Goal: Task Accomplishment & Management: Manage account settings

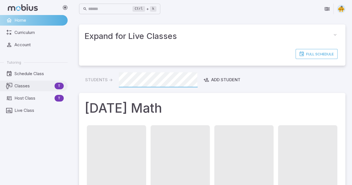
click at [20, 84] on span "Classes" at bounding box center [33, 86] width 38 height 6
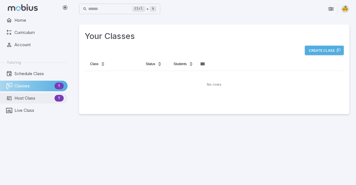
click at [26, 96] on span "Host Class" at bounding box center [33, 98] width 38 height 6
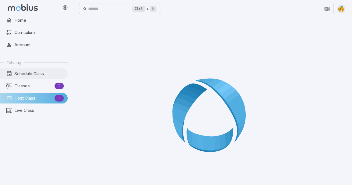
click at [33, 73] on span "Schedule Class" at bounding box center [38, 74] width 49 height 6
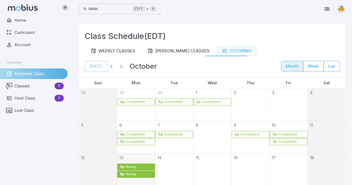
scroll to position [8, 0]
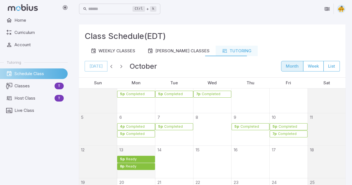
click at [142, 156] on link "5p Ready" at bounding box center [136, 159] width 38 height 7
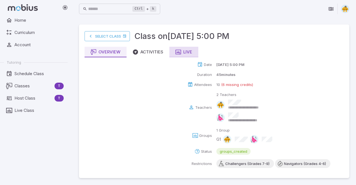
click at [186, 53] on div "Live" at bounding box center [184, 52] width 17 height 6
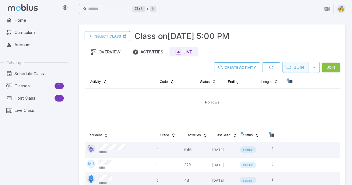
click at [296, 67] on button "Join" at bounding box center [295, 67] width 27 height 11
click at [347, 106] on main "Select Class Class on [DATE] 5:00 PM Overview Activities Live Create Activity J…" at bounding box center [212, 119] width 280 height 202
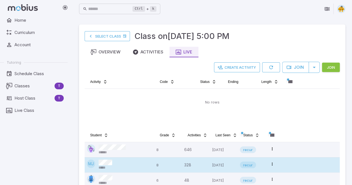
scroll to position [34, 0]
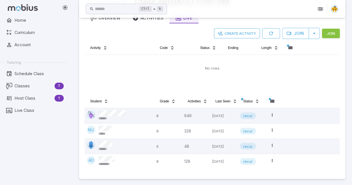
click at [349, 76] on main "Select Class Class on [DATE] 5:00 PM Overview Activities Live Create Activity J…" at bounding box center [212, 85] width 280 height 202
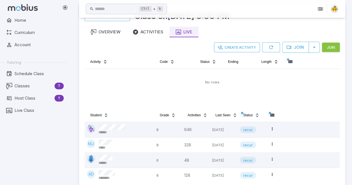
click at [348, 87] on main "Select Class Class on [DATE] 5:00 PM Overview Activities Live Create Activity J…" at bounding box center [212, 99] width 280 height 202
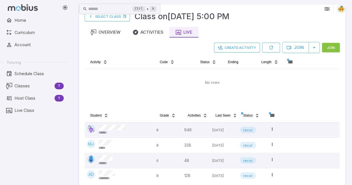
scroll to position [23, 0]
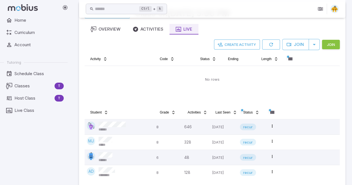
click at [348, 90] on main "Select Class Class on [DATE] 5:00 PM Overview Activities Live Create Activity J…" at bounding box center [212, 96] width 280 height 202
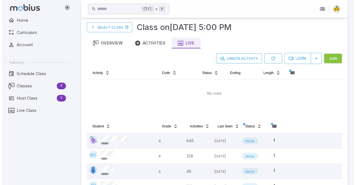
scroll to position [9, 0]
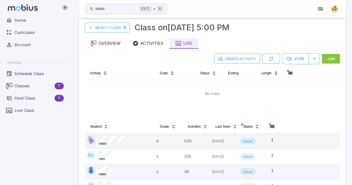
click at [348, 101] on main "Select Class Class on [DATE] 5:00 PM Overview Activities Live Create Activity J…" at bounding box center [212, 110] width 280 height 202
click at [245, 58] on button "Create Activity" at bounding box center [237, 59] width 46 height 10
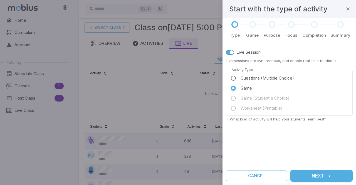
click at [251, 77] on span "Questions (Multiple Choice)" at bounding box center [267, 78] width 53 height 6
click at [326, 179] on button "Next" at bounding box center [321, 176] width 62 height 12
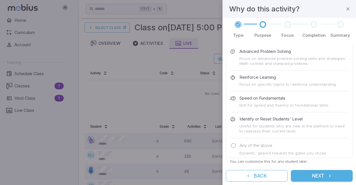
scroll to position [0, 0]
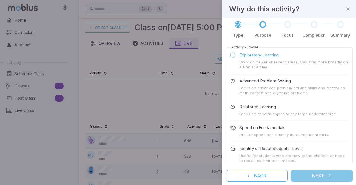
click at [317, 179] on button "Next" at bounding box center [322, 176] width 62 height 12
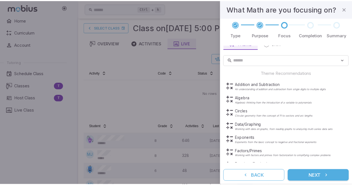
scroll to position [24, 0]
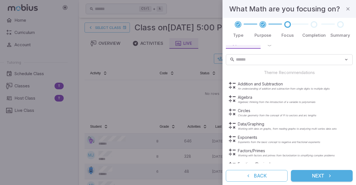
click at [356, 88] on div "Type Purpose Focus Completion Summary Optionally focus on a broad area of Math …" at bounding box center [290, 101] width 134 height 167
click at [244, 98] on p "Algebra" at bounding box center [277, 98] width 78 height 6
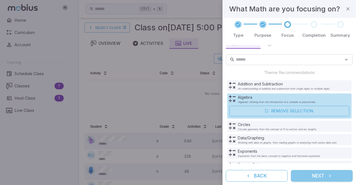
click at [312, 177] on button "Next" at bounding box center [322, 176] width 62 height 12
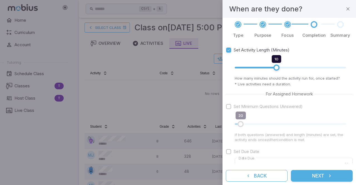
click at [313, 174] on button "Next" at bounding box center [322, 176] width 62 height 12
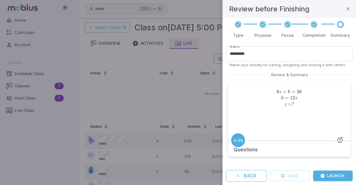
click at [323, 177] on icon "submit" at bounding box center [322, 176] width 4 height 4
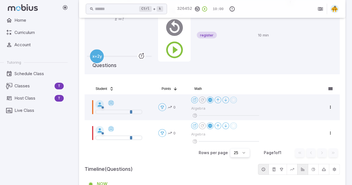
scroll to position [93, 0]
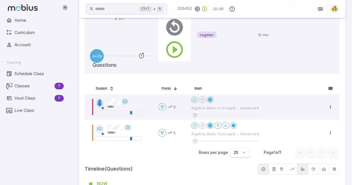
click at [33, 174] on div "Home Curriculum Account Tutoring Schedule Class Classes T Host Class T Live Cla…" at bounding box center [36, 100] width 72 height 170
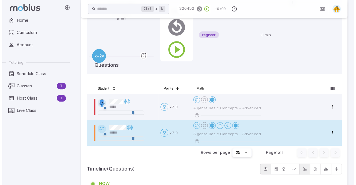
scroll to position [78, 0]
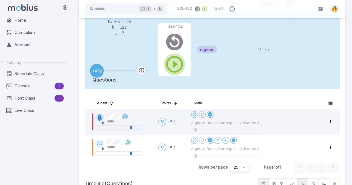
click at [174, 68] on icon "button" at bounding box center [174, 64] width 20 height 20
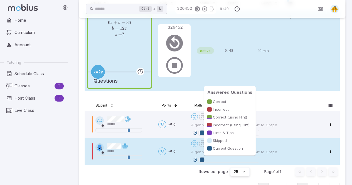
click at [203, 158] on div at bounding box center [202, 159] width 4 height 4
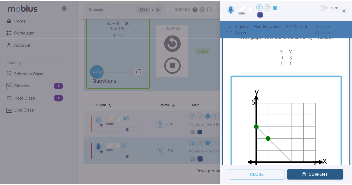
scroll to position [19, 0]
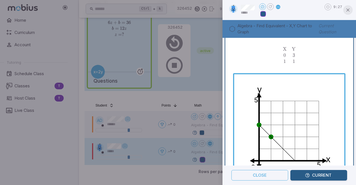
click at [349, 10] on icon "button" at bounding box center [348, 10] width 6 height 6
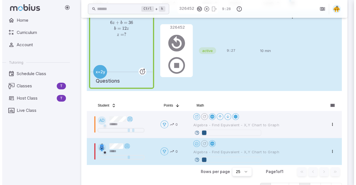
scroll to position [0, 0]
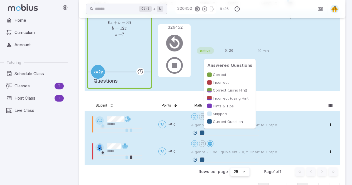
click at [201, 133] on div at bounding box center [202, 132] width 4 height 4
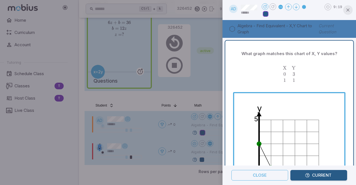
click at [347, 11] on icon "button" at bounding box center [348, 10] width 6 height 6
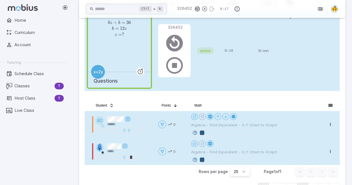
click at [47, 166] on div "Home Curriculum Account Tutoring Schedule Class Classes T Host Class T Live Cla…" at bounding box center [36, 100] width 72 height 170
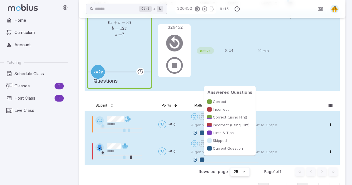
click at [203, 160] on div at bounding box center [202, 159] width 4 height 4
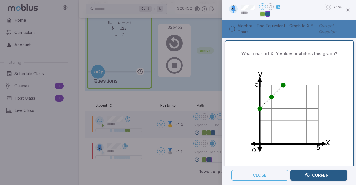
click at [28, 148] on div at bounding box center [178, 92] width 356 height 185
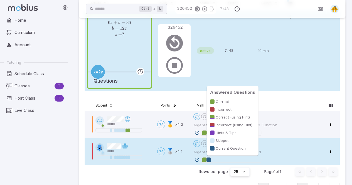
click at [208, 159] on div at bounding box center [208, 159] width 4 height 4
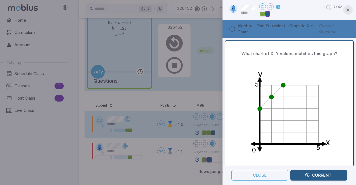
click at [350, 11] on icon "button" at bounding box center [348, 10] width 6 height 6
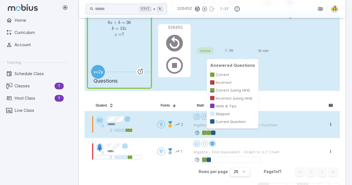
click at [213, 132] on div at bounding box center [213, 132] width 4 height 4
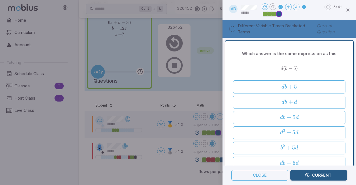
click at [203, 93] on div at bounding box center [178, 92] width 356 height 185
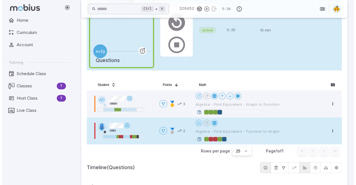
scroll to position [100, 0]
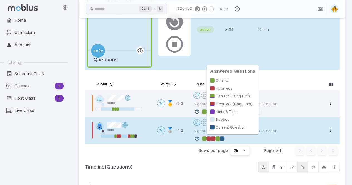
click at [217, 138] on div at bounding box center [217, 138] width 4 height 4
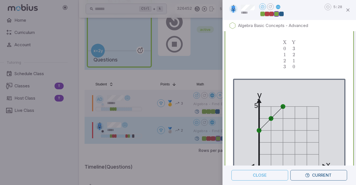
scroll to position [300, 0]
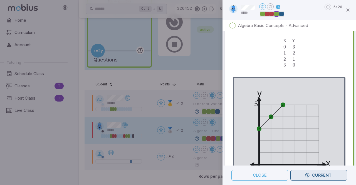
click at [321, 177] on button "Current" at bounding box center [318, 175] width 57 height 11
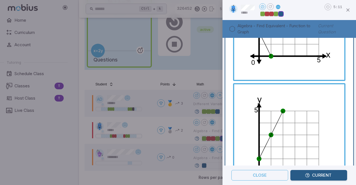
scroll to position [0, 0]
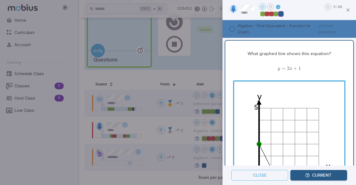
click at [351, 91] on div "What graphed line shows this equation? y = 2 x + 1 y=2x + 1 y = 2 x + 1 y 5 x 5…" at bounding box center [290, 178] width 134 height 280
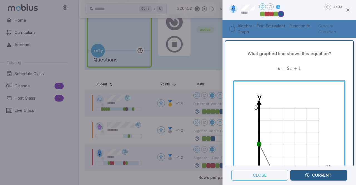
click at [344, 61] on div "What graphed line shows this equation? y = 2 x + 1 y=2x + 1 y = 2 x + 1 y 5 x 5…" at bounding box center [290, 178] width 124 height 270
click at [342, 65] on div "What graphed line shows this equation? y = 2 x + 1 y=2x + 1 y = 2 x + 1 y 5 x 5…" at bounding box center [290, 178] width 124 height 270
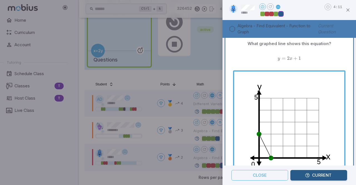
scroll to position [9, 0]
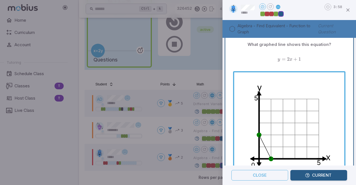
click at [336, 55] on div "y = 2 x + 1 y=2x + 1 y = 2 x + 1" at bounding box center [289, 59] width 112 height 15
click at [337, 58] on span "y = 2 x + 1" at bounding box center [289, 59] width 112 height 6
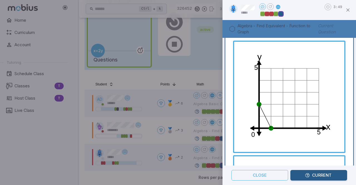
scroll to position [0, 0]
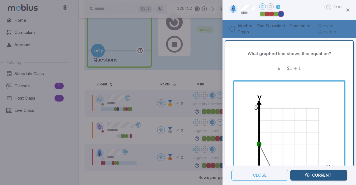
click at [330, 63] on div "y = 2 x + 1 y=2x + 1 y = 2 x + 1" at bounding box center [289, 68] width 112 height 15
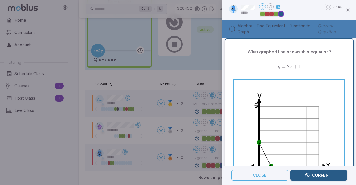
scroll to position [1, 0]
click at [338, 64] on span "y = 2 x + 1" at bounding box center [289, 67] width 112 height 6
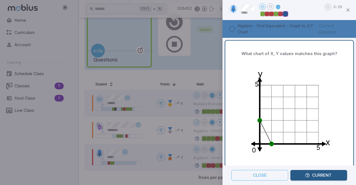
scroll to position [0, 0]
click at [342, 69] on div "What chart of X, Y values matches this graph? y 5 x 5 0 X Y 0 2 1 4 \begin{matr…" at bounding box center [290, 123] width 124 height 160
click at [303, 176] on button "Current" at bounding box center [318, 175] width 57 height 11
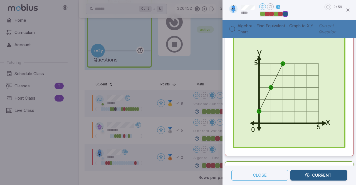
scroll to position [243, 0]
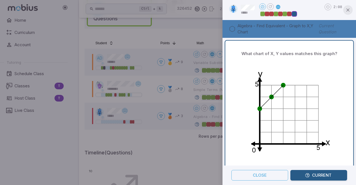
click at [347, 9] on icon "button" at bounding box center [348, 10] width 6 height 6
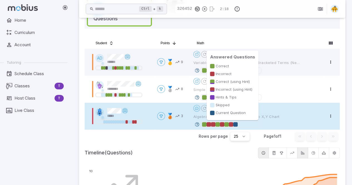
click at [236, 124] on div at bounding box center [235, 124] width 4 height 4
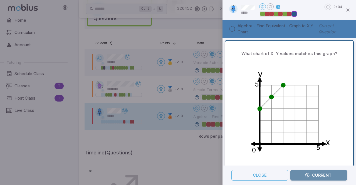
click at [316, 176] on button "Current" at bounding box center [318, 175] width 57 height 11
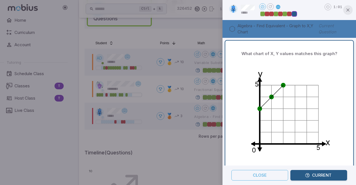
click at [346, 11] on icon "button" at bounding box center [348, 10] width 6 height 6
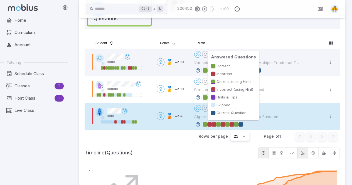
click at [238, 124] on div at bounding box center [236, 124] width 4 height 4
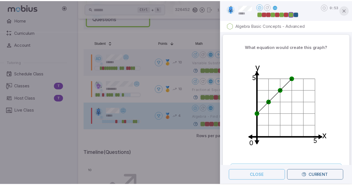
scroll to position [199, 0]
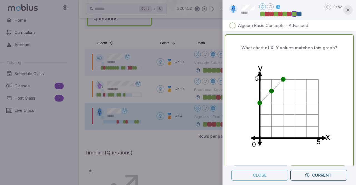
click at [348, 13] on button "button" at bounding box center [347, 9] width 9 height 9
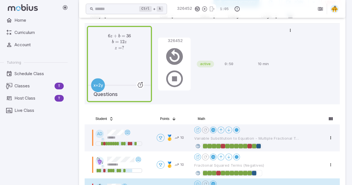
scroll to position [126, 0]
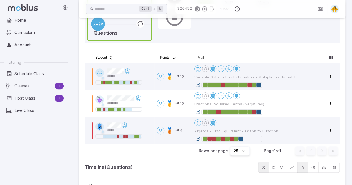
click at [16, 159] on div "Home Curriculum Account Tutoring Schedule Class Classes T Host Class T Live Cla…" at bounding box center [36, 100] width 72 height 170
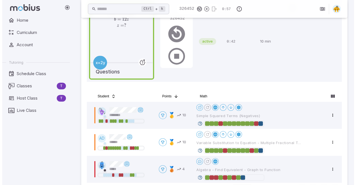
scroll to position [87, 0]
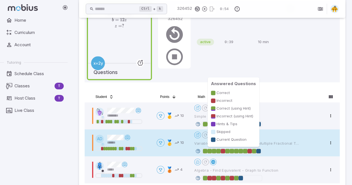
click at [255, 150] on div at bounding box center [254, 151] width 4 height 4
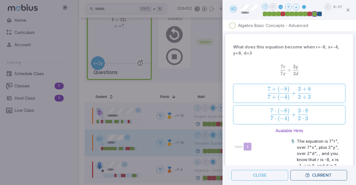
scroll to position [205, 0]
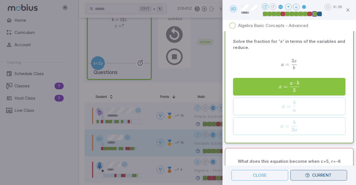
click at [305, 173] on icon "button" at bounding box center [307, 175] width 5 height 5
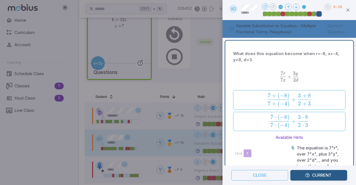
scroll to position [0, 0]
click at [347, 11] on icon "button" at bounding box center [348, 10] width 6 height 6
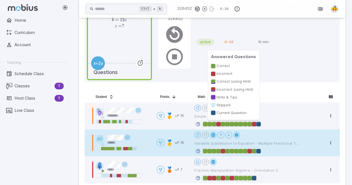
click at [255, 124] on div at bounding box center [254, 124] width 4 height 4
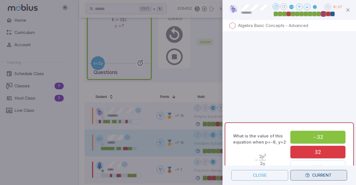
click at [310, 174] on button "Current" at bounding box center [318, 175] width 57 height 11
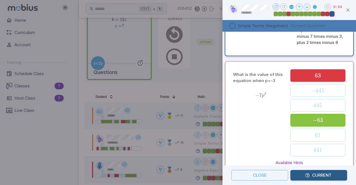
scroll to position [139, 0]
click at [348, 9] on icon "button" at bounding box center [348, 10] width 6 height 6
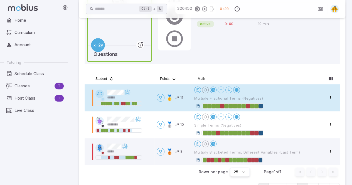
scroll to position [107, 0]
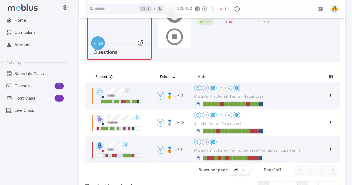
click at [21, 168] on div "Home Curriculum Account Tutoring Schedule Class Classes T Host Class T Live Cla…" at bounding box center [36, 100] width 72 height 170
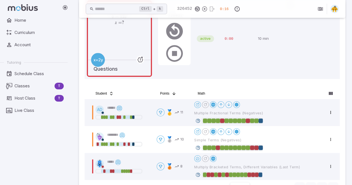
scroll to position [37, 0]
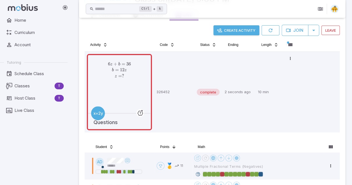
click at [3, 161] on div "Home Curriculum Account Tutoring Schedule Class Classes T Host Class T Live Cla…" at bounding box center [36, 100] width 72 height 170
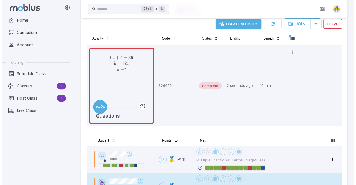
scroll to position [0, 0]
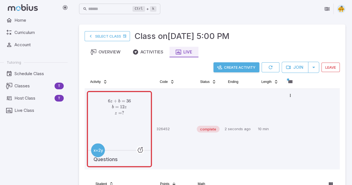
click at [8, 163] on div "Home Curriculum Account Tutoring Schedule Class Classes T Host Class T Live Cla…" at bounding box center [36, 100] width 72 height 170
click at [235, 67] on button "Create Activity" at bounding box center [236, 67] width 46 height 10
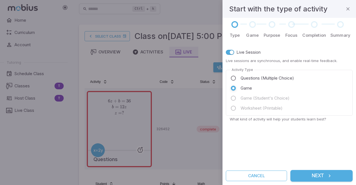
click at [342, 150] on div "Live Session Live sessions are synchronous, and enable real-time feedback. Acti…" at bounding box center [289, 104] width 127 height 118
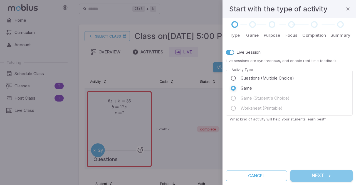
click at [313, 176] on button "Next" at bounding box center [321, 176] width 62 height 12
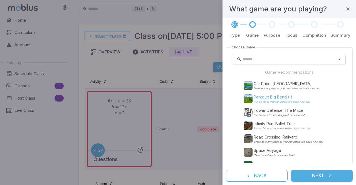
click at [278, 98] on p "Parkour: Big Bend (1)" at bounding box center [282, 97] width 56 height 6
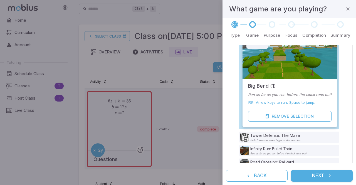
scroll to position [71, 0]
click at [320, 177] on button "Next" at bounding box center [322, 176] width 62 height 12
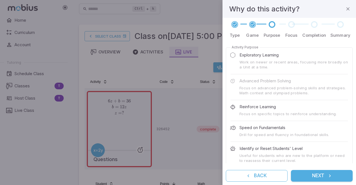
scroll to position [29, 0]
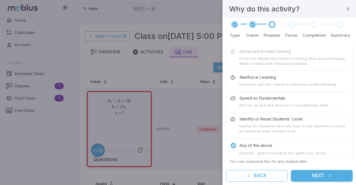
click at [319, 178] on button "Next" at bounding box center [322, 176] width 62 height 12
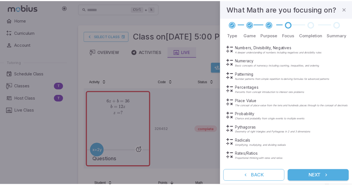
scroll to position [0, 0]
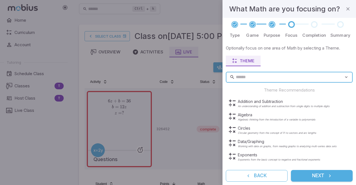
click at [318, 178] on button "Next" at bounding box center [322, 176] width 62 height 12
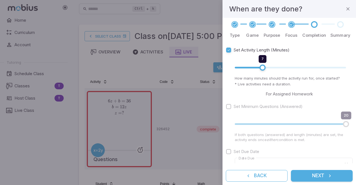
click at [322, 180] on button "Next" at bounding box center [322, 176] width 62 height 12
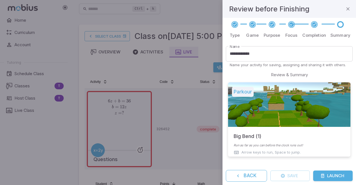
click at [327, 178] on button "Launch" at bounding box center [333, 176] width 40 height 11
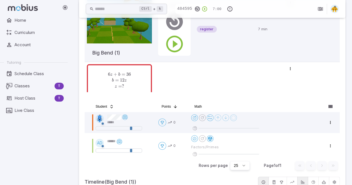
scroll to position [92, 0]
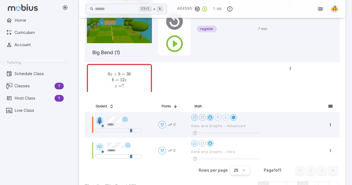
click at [20, 145] on div "Home Curriculum Account Tutoring Schedule Class Classes T Host Class T Live Cla…" at bounding box center [36, 100] width 72 height 170
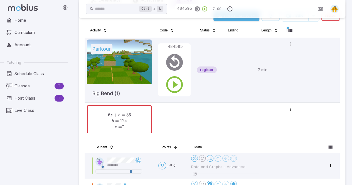
scroll to position [0, 0]
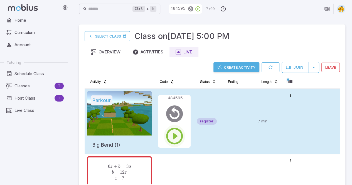
click at [173, 135] on icon "button" at bounding box center [174, 136] width 20 height 20
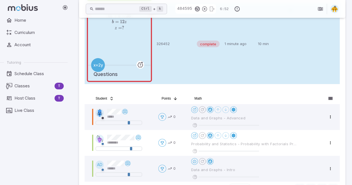
scroll to position [138, 0]
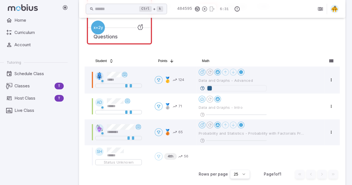
click at [17, 160] on div "Home Curriculum Account Tutoring Schedule Class Classes T Host Class T Live Cla…" at bounding box center [36, 100] width 72 height 170
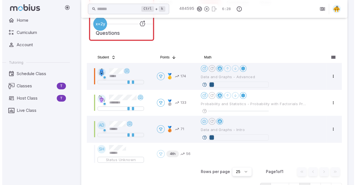
scroll to position [137, 0]
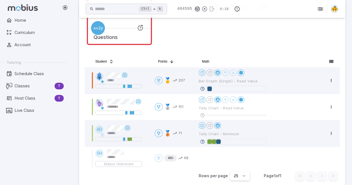
click at [14, 150] on div "Home Curriculum Account Tutoring Schedule Class Classes T Host Class T Live Cla…" at bounding box center [36, 100] width 72 height 170
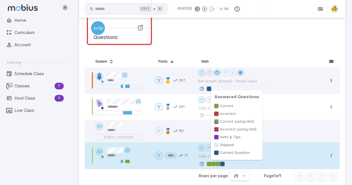
click at [218, 162] on div at bounding box center [218, 164] width 4 height 4
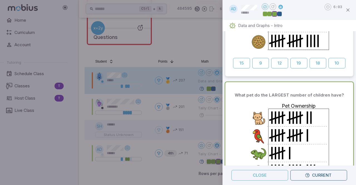
scroll to position [0, 0]
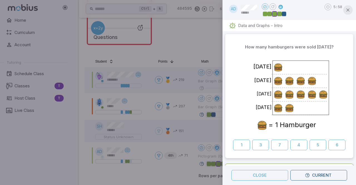
click at [349, 9] on icon "button" at bounding box center [348, 10] width 6 height 6
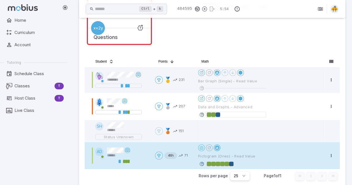
click at [218, 149] on div at bounding box center [217, 147] width 4 height 4
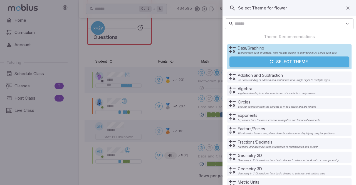
click at [290, 62] on button "Select Theme" at bounding box center [290, 61] width 120 height 11
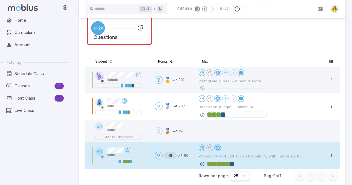
click at [216, 147] on div at bounding box center [217, 147] width 4 height 4
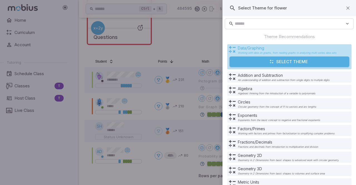
click at [283, 50] on p "Data/Graphing" at bounding box center [287, 48] width 99 height 6
click at [73, 156] on div at bounding box center [178, 92] width 356 height 185
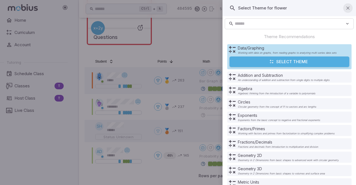
click at [346, 7] on icon "button" at bounding box center [348, 8] width 6 height 6
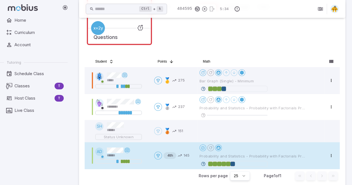
click at [224, 160] on div "Open menu Probability and Statistics - Probability with Factorials Practice" at bounding box center [260, 155] width 123 height 23
click at [228, 166] on div at bounding box center [228, 164] width 4 height 4
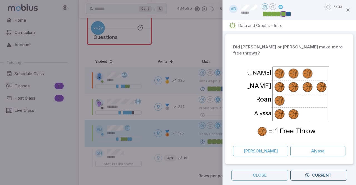
scroll to position [129, 0]
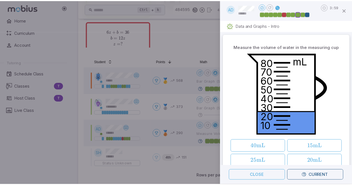
scroll to position [71, 0]
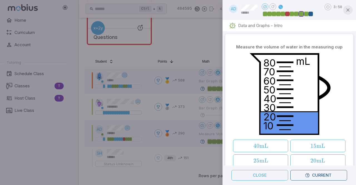
click at [347, 10] on icon "button" at bounding box center [348, 10] width 6 height 6
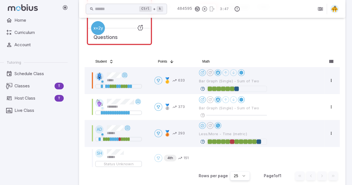
click at [13, 162] on div "Home Curriculum Account Tutoring Schedule Class Classes T Host Class T Live Cla…" at bounding box center [36, 100] width 72 height 170
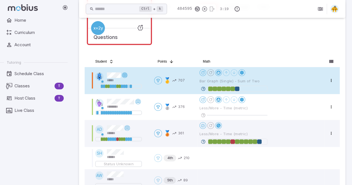
click at [124, 75] on icon at bounding box center [124, 75] width 4 height 4
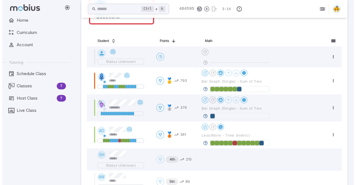
scroll to position [170, 0]
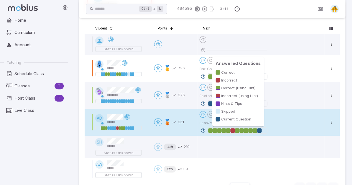
click at [254, 130] on div at bounding box center [255, 130] width 4 height 4
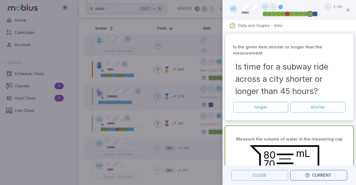
scroll to position [92, 0]
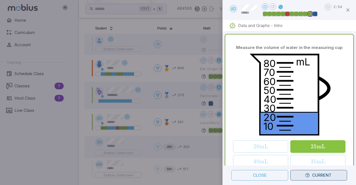
click at [307, 177] on icon "button" at bounding box center [307, 175] width 5 height 5
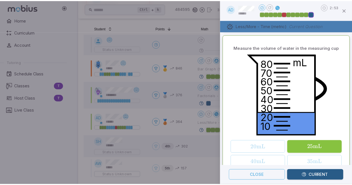
scroll to position [0, 0]
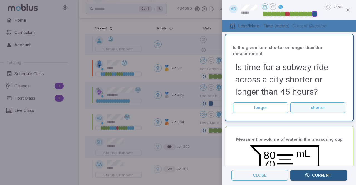
click at [303, 107] on button "shorter" at bounding box center [317, 107] width 55 height 11
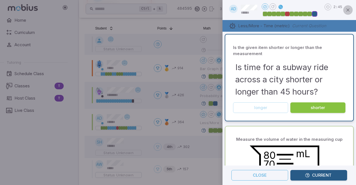
click at [349, 11] on icon "button" at bounding box center [348, 10] width 6 height 6
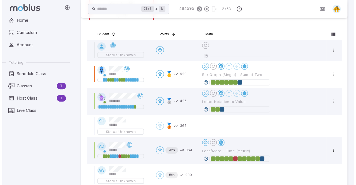
scroll to position [154, 0]
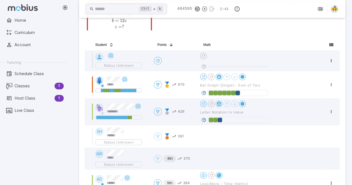
click at [0, 161] on div "Home Curriculum Account Tutoring Schedule Class Classes T Host Class T Live Cla…" at bounding box center [36, 100] width 72 height 170
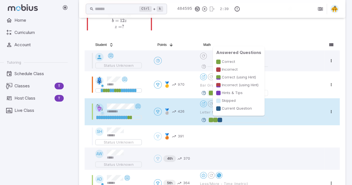
click at [216, 120] on div at bounding box center [215, 120] width 4 height 4
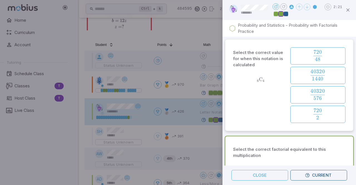
scroll to position [96, 0]
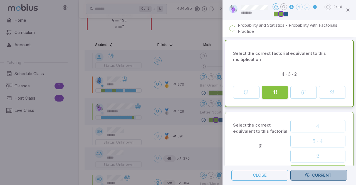
click at [304, 174] on button "Current" at bounding box center [318, 175] width 57 height 11
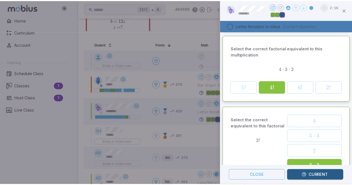
scroll to position [0, 0]
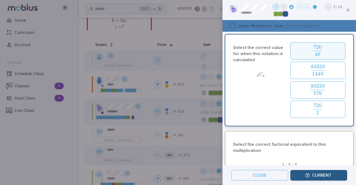
click at [307, 57] on button "720 48 \frac{720}{48} 48 720 ​" at bounding box center [317, 50] width 55 height 17
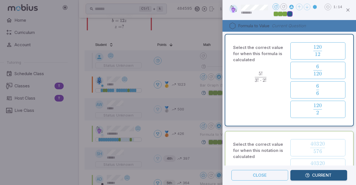
click at [18, 150] on div at bounding box center [178, 92] width 356 height 185
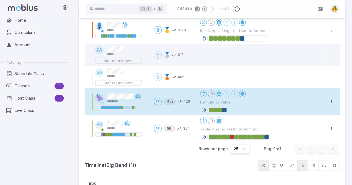
scroll to position [208, 0]
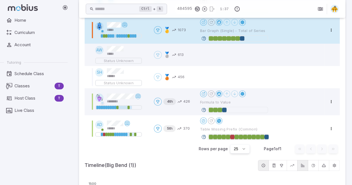
click at [145, 34] on div at bounding box center [122, 36] width 54 height 6
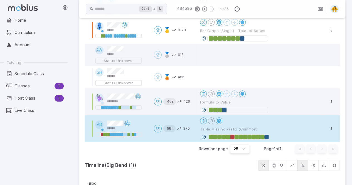
click at [151, 130] on td "AD ******" at bounding box center [121, 128] width 62 height 27
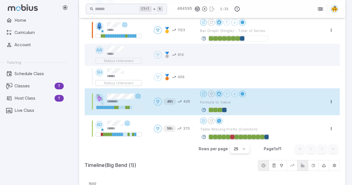
click at [124, 107] on div at bounding box center [124, 107] width 2 height 3
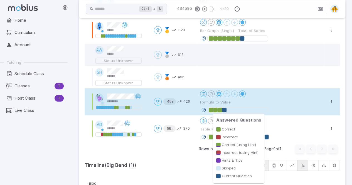
click at [222, 110] on div at bounding box center [224, 110] width 4 height 4
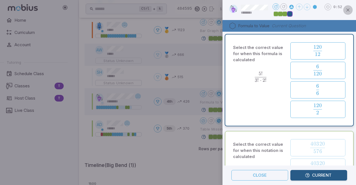
click at [349, 10] on icon "button" at bounding box center [348, 10] width 6 height 6
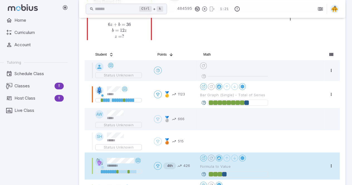
scroll to position [141, 0]
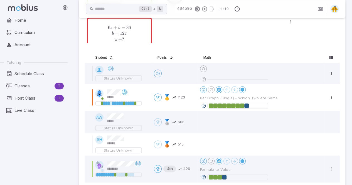
click at [20, 144] on div "Home Curriculum Account Tutoring Schedule Class Classes T Host Class T Live Cla…" at bounding box center [36, 100] width 72 height 170
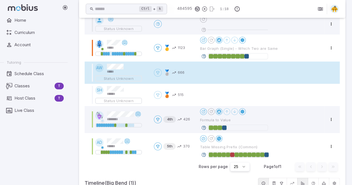
scroll to position [202, 0]
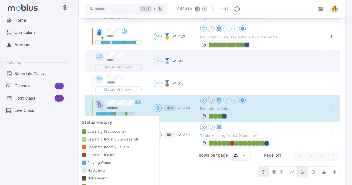
click at [131, 115] on div at bounding box center [131, 113] width 2 height 3
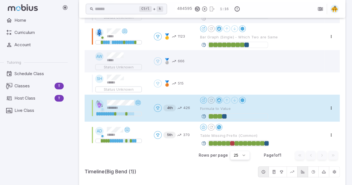
click at [224, 115] on div at bounding box center [224, 116] width 4 height 4
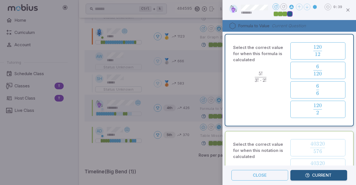
click at [313, 173] on button "Current" at bounding box center [318, 175] width 57 height 11
click at [349, 10] on icon "button" at bounding box center [348, 10] width 6 height 6
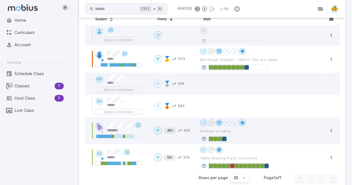
scroll to position [180, 0]
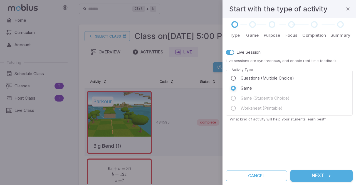
scroll to position [71, 0]
click at [347, 10] on icon "button" at bounding box center [348, 9] width 6 height 6
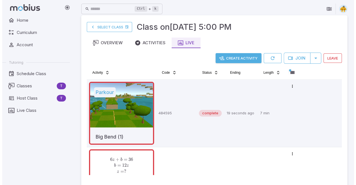
scroll to position [0, 0]
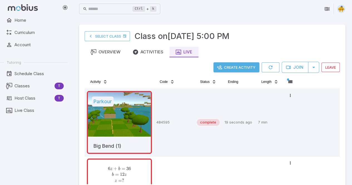
click at [246, 68] on button "Create Activity" at bounding box center [236, 67] width 46 height 10
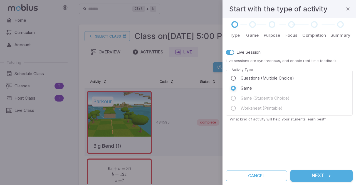
click at [315, 177] on button "Next" at bounding box center [321, 176] width 62 height 12
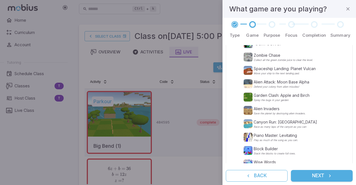
scroll to position [137, 0]
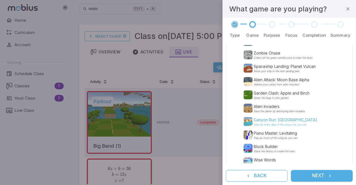
click at [293, 118] on p "Canyon Run: Red Rock Canyon" at bounding box center [285, 120] width 63 height 6
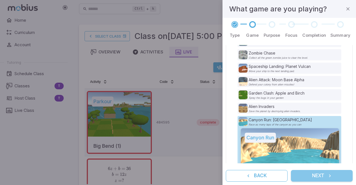
click at [325, 173] on button "Next" at bounding box center [322, 176] width 62 height 12
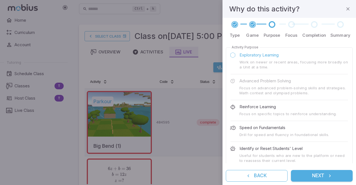
scroll to position [29, 0]
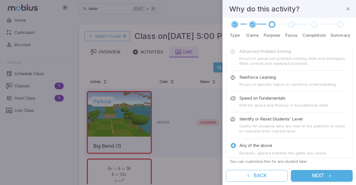
click at [322, 175] on button "Next" at bounding box center [322, 176] width 62 height 12
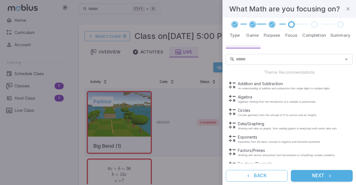
scroll to position [19, 0]
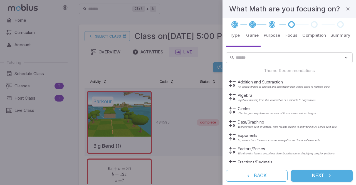
click at [10, 161] on div at bounding box center [178, 92] width 356 height 185
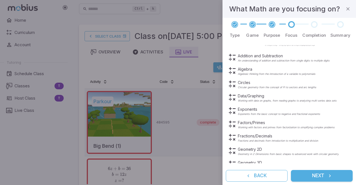
scroll to position [48, 0]
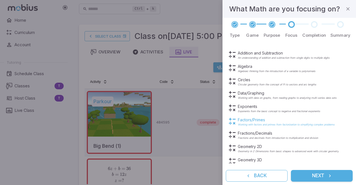
click at [254, 121] on p "Factors/Primes" at bounding box center [286, 120] width 97 height 6
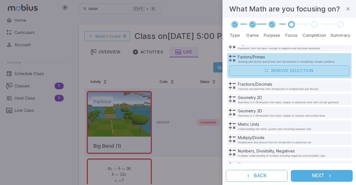
scroll to position [119, 0]
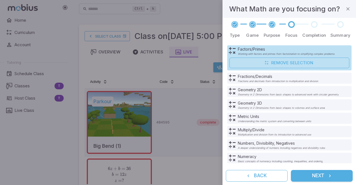
click at [304, 178] on button "Next" at bounding box center [322, 176] width 62 height 12
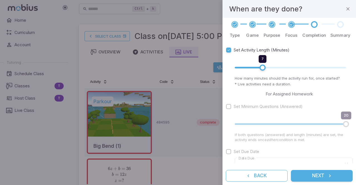
click at [315, 174] on button "Next" at bounding box center [322, 176] width 62 height 12
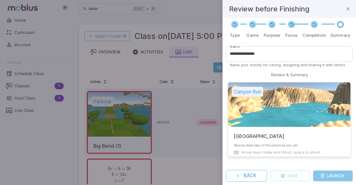
click at [334, 175] on button "Launch" at bounding box center [333, 176] width 40 height 11
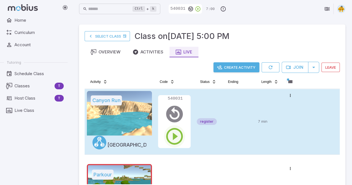
click at [176, 140] on icon "button" at bounding box center [174, 136] width 20 height 20
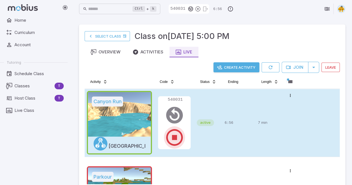
click at [178, 139] on icon "button" at bounding box center [174, 137] width 20 height 20
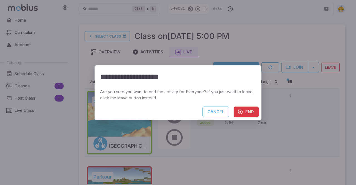
click at [243, 112] on button "End" at bounding box center [246, 112] width 25 height 11
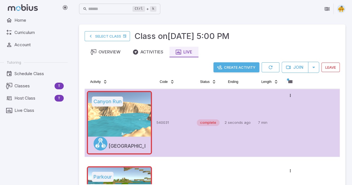
click at [239, 68] on button "Create Activity" at bounding box center [236, 67] width 46 height 10
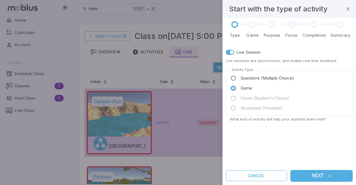
click at [305, 174] on button "Next" at bounding box center [321, 176] width 62 height 12
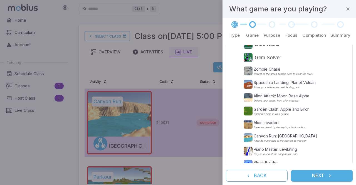
scroll to position [129, 0]
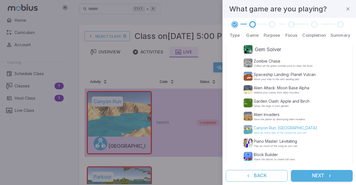
click at [277, 127] on p "Canyon Run: Red Rock Canyon" at bounding box center [285, 128] width 63 height 6
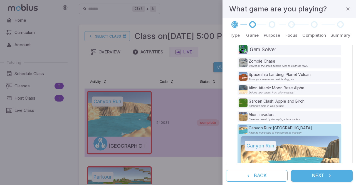
click at [316, 174] on button "Next" at bounding box center [322, 176] width 62 height 12
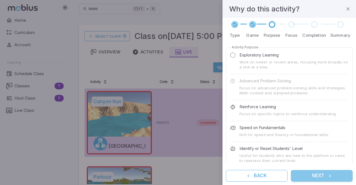
click at [313, 176] on button "Next" at bounding box center [322, 176] width 62 height 12
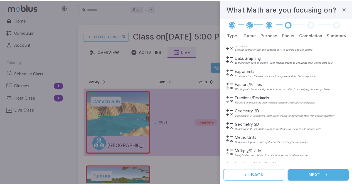
scroll to position [87, 0]
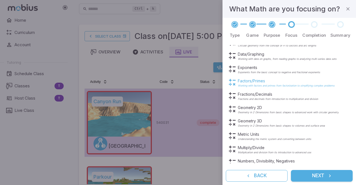
click at [247, 79] on p "Factors/Primes" at bounding box center [286, 81] width 97 height 6
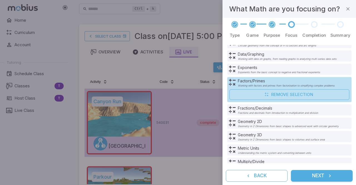
click at [315, 175] on button "Next" at bounding box center [322, 176] width 62 height 12
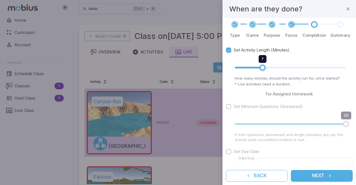
click at [311, 179] on button "Next" at bounding box center [322, 176] width 62 height 12
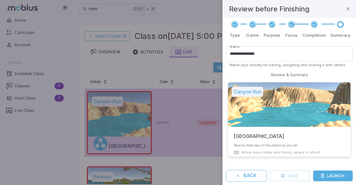
click at [322, 176] on icon "submit" at bounding box center [322, 176] width 4 height 4
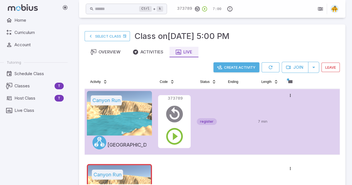
scroll to position [1, 0]
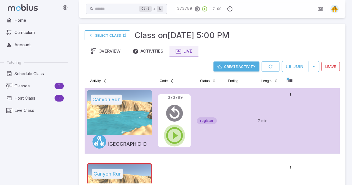
click at [172, 139] on icon "button" at bounding box center [174, 135] width 20 height 20
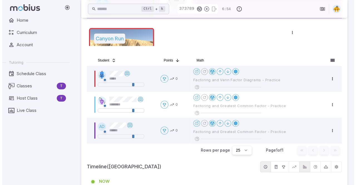
scroll to position [138, 0]
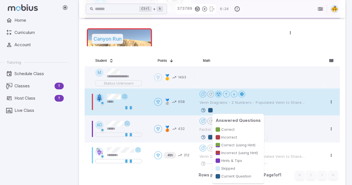
click at [219, 111] on div at bounding box center [237, 110] width 58 height 6
click at [211, 109] on div at bounding box center [211, 110] width 4 height 4
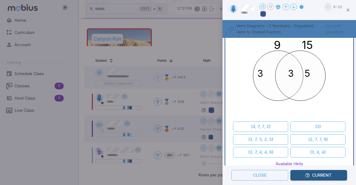
scroll to position [30, 0]
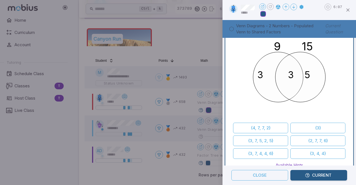
click at [344, 95] on div "Use the factor diagram to find the shared prime factors of these numbers (in th…" at bounding box center [290, 115] width 124 height 204
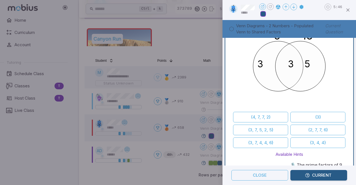
scroll to position [41, 0]
click at [313, 115] on button "{3}" at bounding box center [317, 117] width 55 height 11
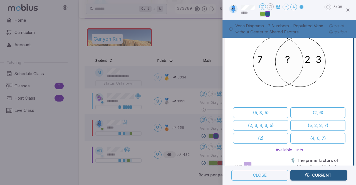
scroll to position [47, 0]
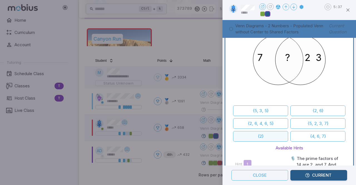
click at [268, 135] on button "{2}" at bounding box center [260, 136] width 55 height 11
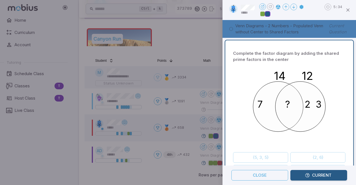
scroll to position [0, 0]
click at [288, 80] on icon "14 12 7 2 3 ?" at bounding box center [289, 106] width 83 height 83
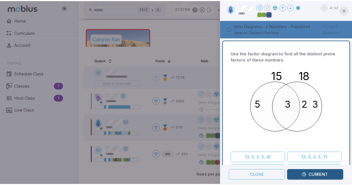
scroll to position [112, 0]
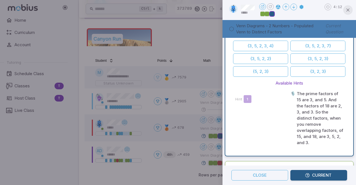
click at [349, 11] on icon "button" at bounding box center [348, 10] width 6 height 6
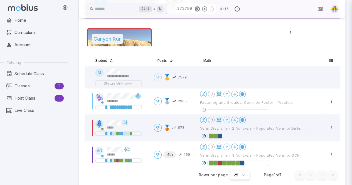
scroll to position [0, 0]
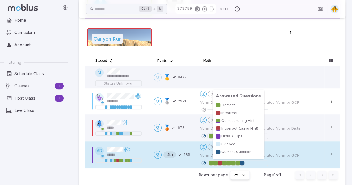
click at [243, 163] on div at bounding box center [242, 163] width 4 height 4
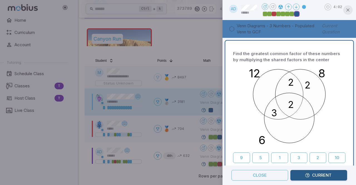
click at [350, 10] on icon "button" at bounding box center [348, 10] width 6 height 6
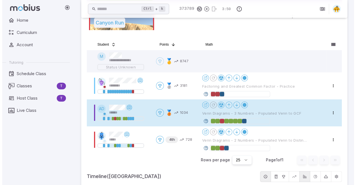
scroll to position [157, 0]
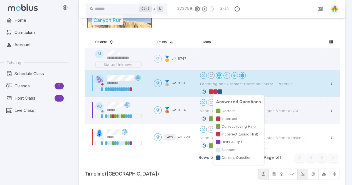
click at [218, 89] on div at bounding box center [220, 91] width 4 height 4
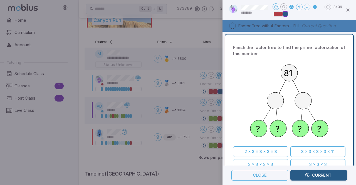
click at [314, 177] on button "Current" at bounding box center [318, 175] width 57 height 11
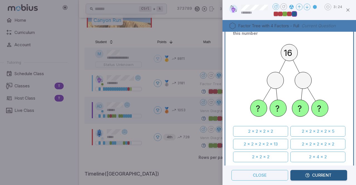
scroll to position [22, 0]
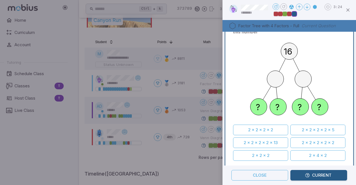
click at [308, 160] on div "Finish the factor tree to find the prime factorization of this number 16 ? ? ? …" at bounding box center [289, 94] width 112 height 146
click at [307, 157] on button "2 x 4 x 2" at bounding box center [317, 155] width 55 height 11
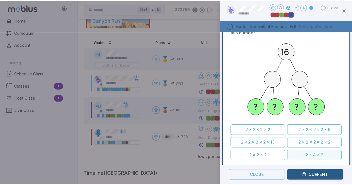
scroll to position [22, 0]
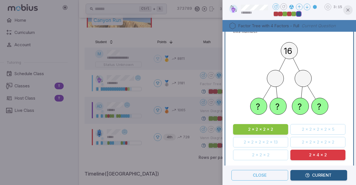
click at [350, 11] on icon "button" at bounding box center [348, 10] width 6 height 6
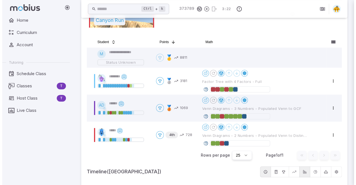
scroll to position [0, 0]
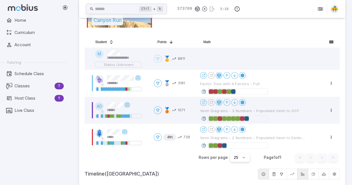
click at [19, 158] on div "Home Curriculum Account Tutoring Schedule Class Classes T Host Class T Live Cla…" at bounding box center [36, 100] width 72 height 170
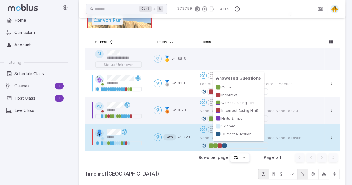
click at [221, 145] on div at bounding box center [220, 145] width 4 height 4
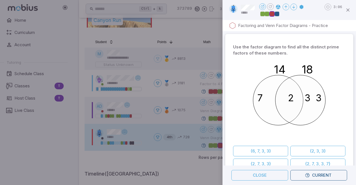
scroll to position [232, 0]
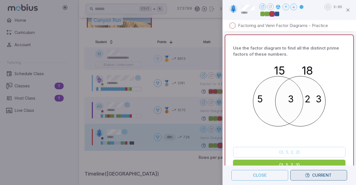
click at [304, 175] on button "Current" at bounding box center [318, 175] width 57 height 11
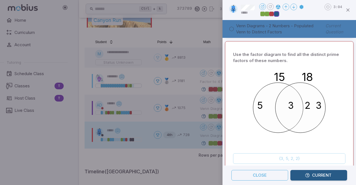
scroll to position [0, 0]
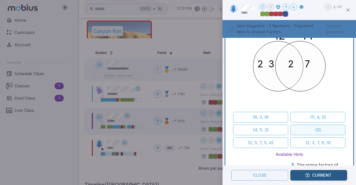
click at [304, 129] on button "{2}" at bounding box center [317, 130] width 55 height 11
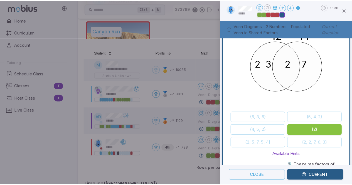
scroll to position [41, 0]
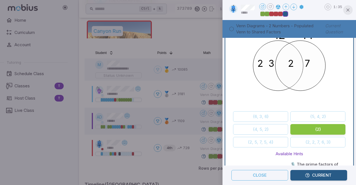
click at [350, 10] on icon "button" at bounding box center [348, 10] width 6 height 6
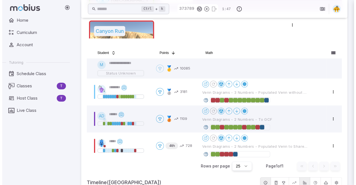
scroll to position [0, 0]
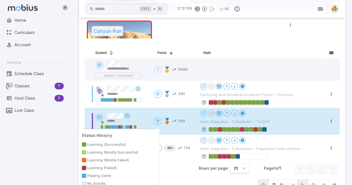
click at [136, 127] on div at bounding box center [135, 126] width 2 height 3
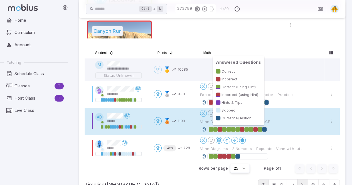
click at [261, 128] on div at bounding box center [260, 129] width 4 height 4
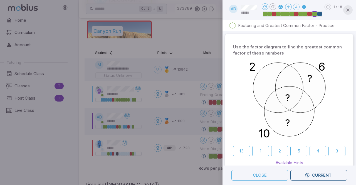
click at [346, 10] on icon "button" at bounding box center [348, 10] width 6 height 6
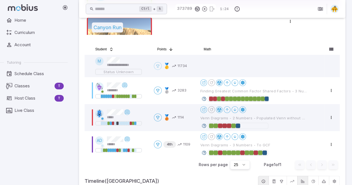
scroll to position [160, 0]
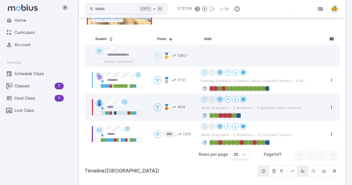
click at [12, 167] on div "Home Curriculum Account Tutoring Schedule Class Classes T Host Class T Live Cla…" at bounding box center [36, 100] width 72 height 170
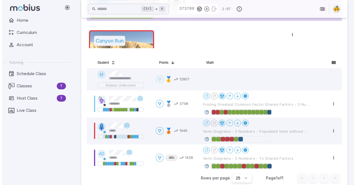
scroll to position [138, 0]
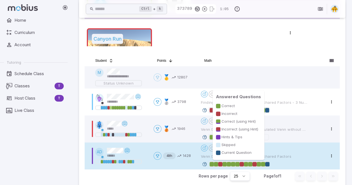
click at [269, 165] on div at bounding box center [267, 164] width 4 height 4
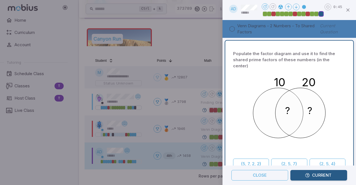
drag, startPoint x: 305, startPoint y: 178, endPoint x: 317, endPoint y: 175, distance: 11.7
click at [317, 175] on button "Current" at bounding box center [318, 175] width 57 height 11
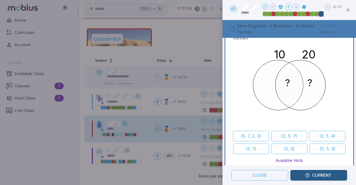
scroll to position [30, 0]
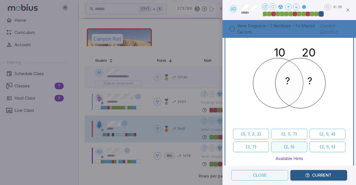
click at [287, 142] on button "{2, 5}" at bounding box center [289, 147] width 36 height 11
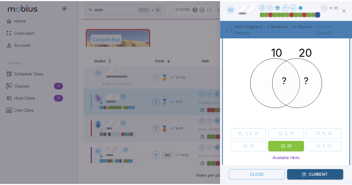
scroll to position [0, 0]
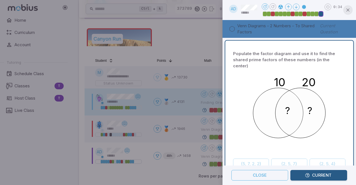
click at [348, 10] on icon "button" at bounding box center [348, 10] width 6 height 6
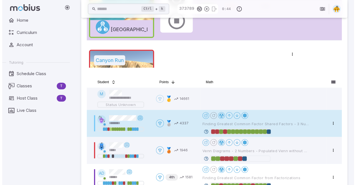
scroll to position [158, 0]
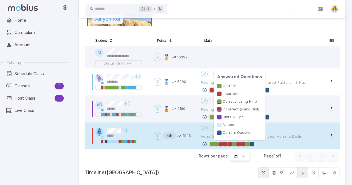
click at [253, 144] on div at bounding box center [252, 144] width 4 height 4
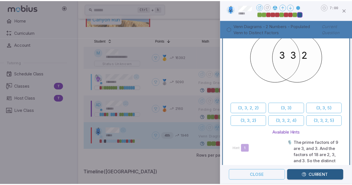
scroll to position [0, 0]
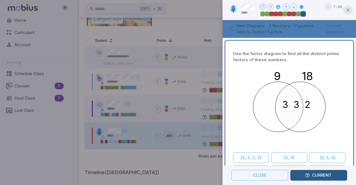
click at [349, 11] on icon "button" at bounding box center [348, 10] width 6 height 6
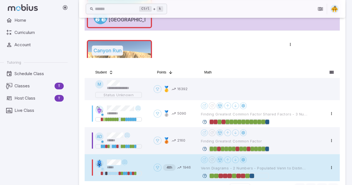
scroll to position [126, 0]
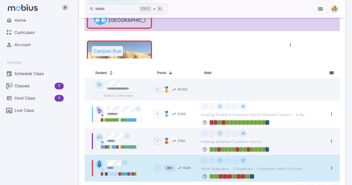
click at [14, 156] on div "Home Curriculum Account Tutoring Schedule Class Classes T Host Class T Live Cla…" at bounding box center [36, 100] width 72 height 170
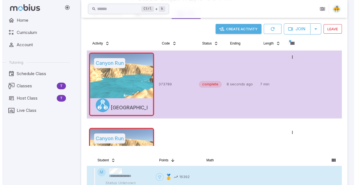
scroll to position [0, 0]
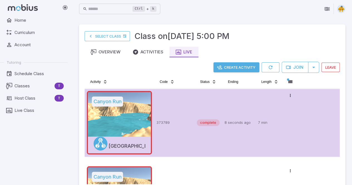
click at [230, 66] on button "Create Activity" at bounding box center [236, 67] width 46 height 10
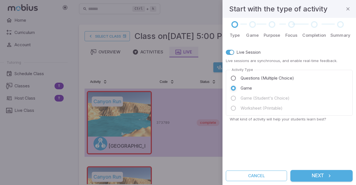
click at [306, 178] on button "Next" at bounding box center [321, 176] width 62 height 12
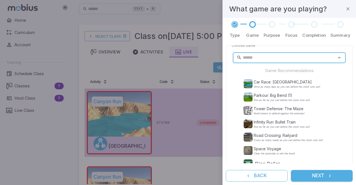
scroll to position [159, 0]
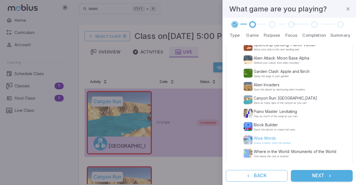
click at [261, 139] on p "Wise Words" at bounding box center [272, 138] width 37 height 6
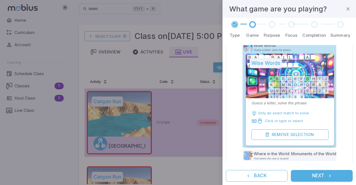
scroll to position [254, 0]
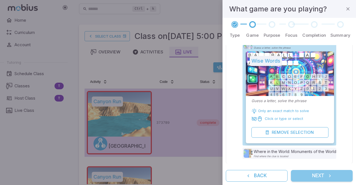
click at [317, 180] on button "Next" at bounding box center [322, 176] width 62 height 12
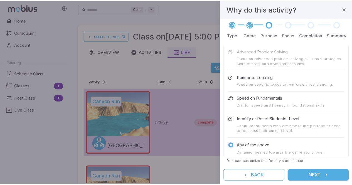
scroll to position [0, 0]
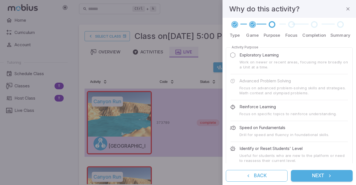
click at [313, 176] on button "Next" at bounding box center [322, 176] width 62 height 12
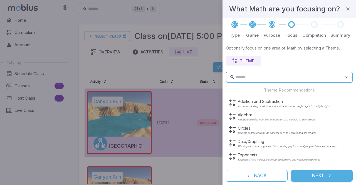
click at [317, 177] on button "Next" at bounding box center [322, 176] width 62 height 12
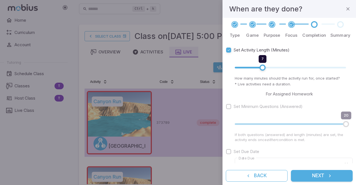
click at [310, 177] on button "Next" at bounding box center [322, 176] width 62 height 12
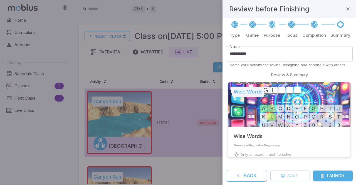
click at [332, 175] on button "Launch" at bounding box center [333, 176] width 40 height 11
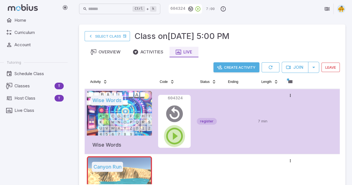
click at [174, 135] on icon "button" at bounding box center [174, 136] width 20 height 20
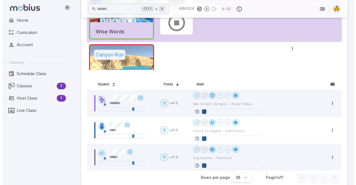
scroll to position [115, 0]
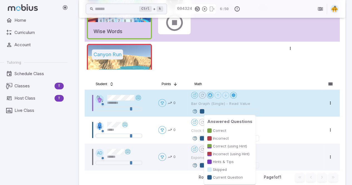
click at [203, 112] on div at bounding box center [202, 111] width 4 height 4
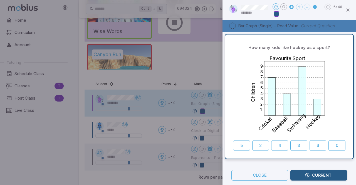
click at [55, 147] on div at bounding box center [178, 92] width 356 height 185
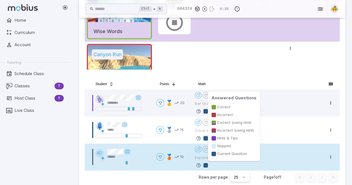
click at [206, 166] on div at bounding box center [205, 165] width 4 height 4
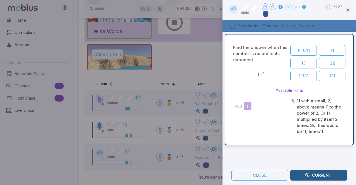
click at [18, 152] on div at bounding box center [178, 92] width 356 height 185
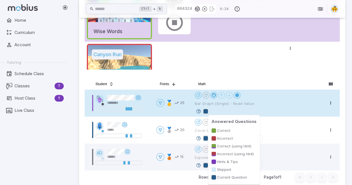
click at [206, 113] on div at bounding box center [205, 111] width 4 height 4
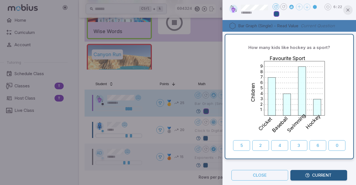
click at [346, 6] on button "button" at bounding box center [347, 9] width 9 height 9
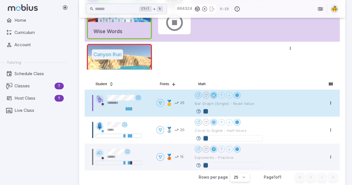
click at [214, 94] on div at bounding box center [213, 95] width 4 height 4
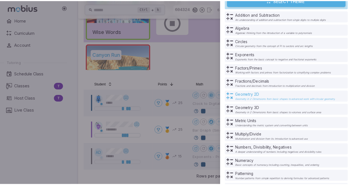
scroll to position [39, 0]
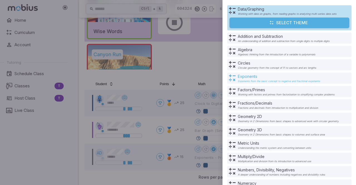
click at [251, 77] on p "Exponents" at bounding box center [279, 77] width 82 height 6
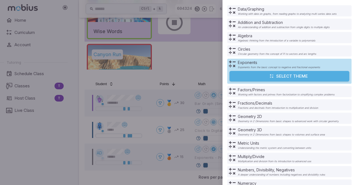
click at [257, 76] on button "Select Theme" at bounding box center [290, 76] width 120 height 11
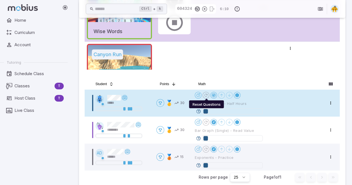
click at [206, 95] on icon "Reset Questions" at bounding box center [206, 95] width 4 height 4
click at [206, 94] on icon "Reset Questions" at bounding box center [206, 95] width 4 height 4
click at [207, 95] on icon "Reset Questions" at bounding box center [206, 95] width 4 height 4
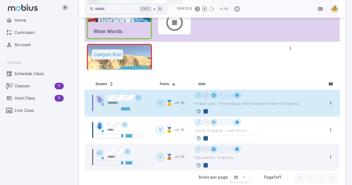
click at [223, 103] on span "Power Law - Prime Base with Variable Power to Exponent Base with Unknown Power" at bounding box center [248, 103] width 107 height 5
click at [139, 97] on icon at bounding box center [138, 97] width 4 height 4
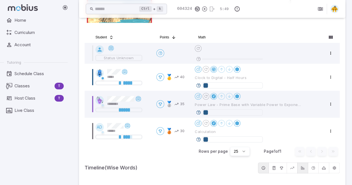
scroll to position [141, 0]
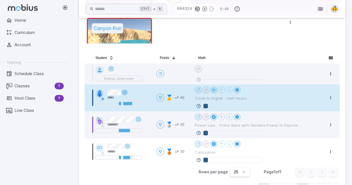
click at [125, 93] on icon at bounding box center [124, 92] width 4 height 4
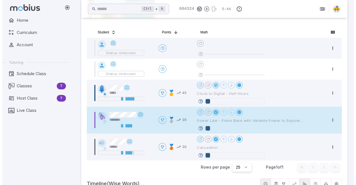
scroll to position [166, 0]
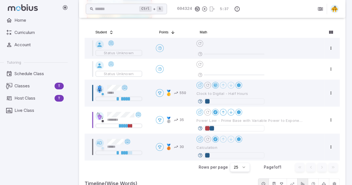
click at [23, 149] on div "Home Curriculum Account Tutoring Schedule Class Classes T Host Class T Live Cla…" at bounding box center [36, 100] width 72 height 170
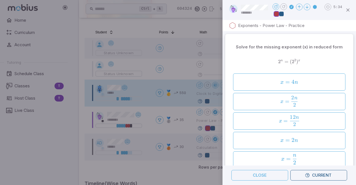
scroll to position [166, 0]
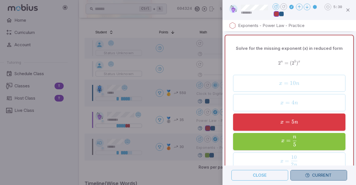
click at [305, 177] on icon "button" at bounding box center [307, 175] width 5 height 5
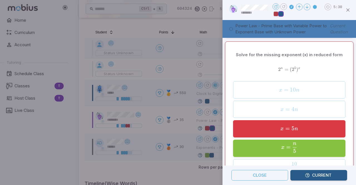
scroll to position [0, 0]
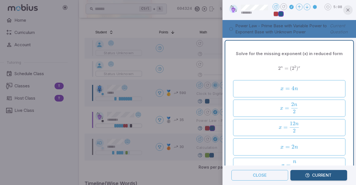
click at [348, 9] on icon "button" at bounding box center [348, 10] width 6 height 6
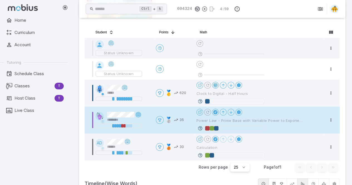
click at [139, 115] on icon at bounding box center [138, 114] width 4 height 4
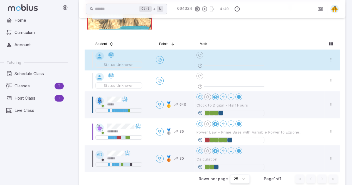
scroll to position [152, 0]
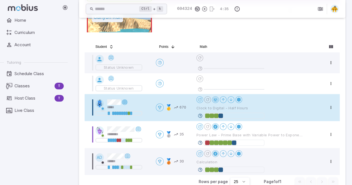
click at [125, 102] on icon at bounding box center [124, 102] width 4 height 4
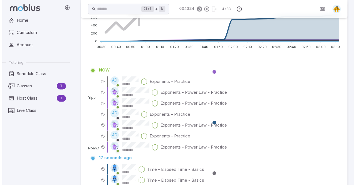
scroll to position [166, 0]
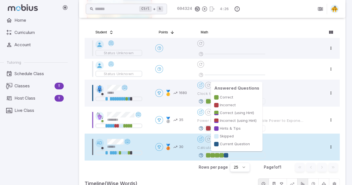
click at [222, 154] on div at bounding box center [221, 155] width 4 height 4
click at [222, 154] on div at bounding box center [176, 92] width 352 height 185
click at [228, 149] on div "Correct Incorrect Correct (using Hint) Incorrect (using Hint) Hints & Tips Skip…" at bounding box center [237, 120] width 50 height 57
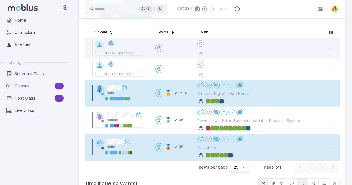
click at [169, 159] on td "Open menu 🥉 30" at bounding box center [174, 147] width 42 height 27
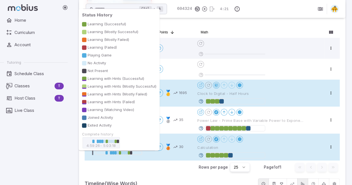
click at [125, 152] on div at bounding box center [126, 152] width 2 height 3
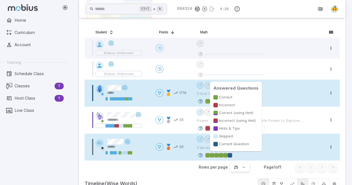
click at [226, 155] on div at bounding box center [225, 155] width 4 height 4
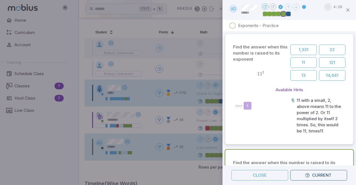
scroll to position [116, 0]
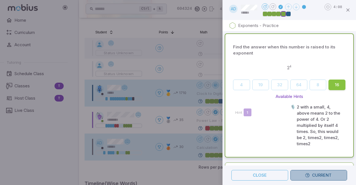
click at [313, 177] on button "Current" at bounding box center [318, 175] width 57 height 11
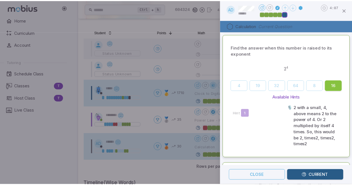
scroll to position [0, 0]
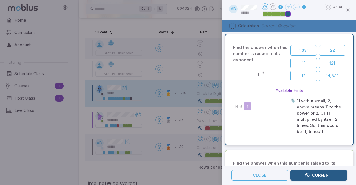
click at [313, 177] on button "Current" at bounding box center [318, 175] width 57 height 11
click at [347, 11] on icon "button" at bounding box center [348, 10] width 6 height 6
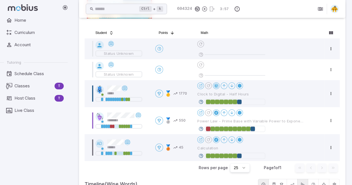
scroll to position [204, 0]
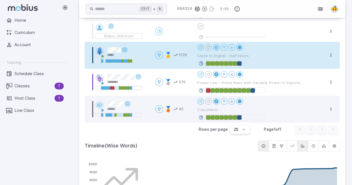
click at [18, 178] on div "Home Curriculum Account Tutoring Schedule Class Classes T Host Class T Live Cla…" at bounding box center [36, 100] width 72 height 170
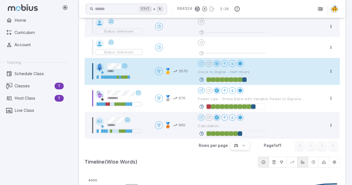
scroll to position [189, 0]
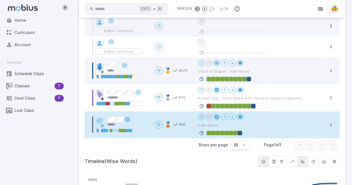
click at [125, 117] on icon at bounding box center [127, 119] width 4 height 4
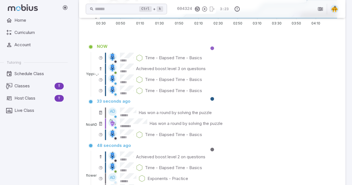
scroll to position [189, 0]
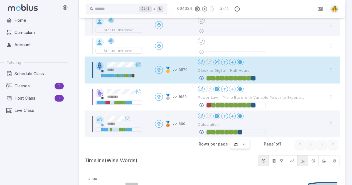
click at [136, 64] on icon at bounding box center [138, 64] width 4 height 4
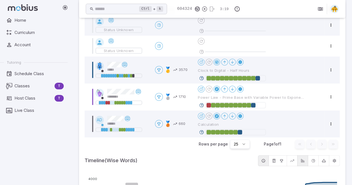
click at [27, 137] on div "Home Curriculum Account Tutoring Schedule Class Classes T Host Class T Live Cla…" at bounding box center [36, 100] width 72 height 170
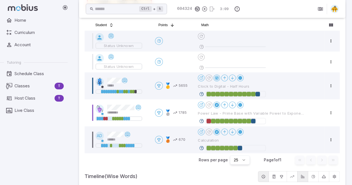
scroll to position [174, 0]
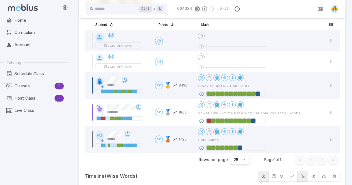
click at [12, 147] on div "Home Curriculum Account Tutoring Schedule Class Classes T Host Class T Live Cla…" at bounding box center [36, 100] width 72 height 170
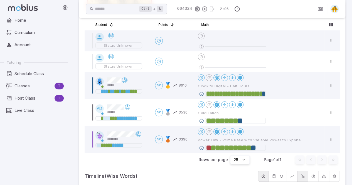
click at [20, 145] on div "Home Curriculum Account Tutoring Schedule Class Classes T Host Class T Live Cla…" at bounding box center [36, 100] width 72 height 170
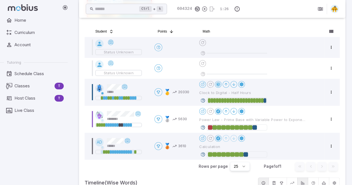
scroll to position [39, 0]
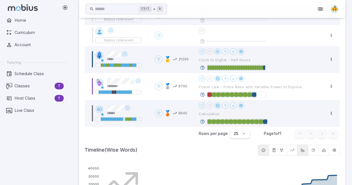
scroll to position [200, 0]
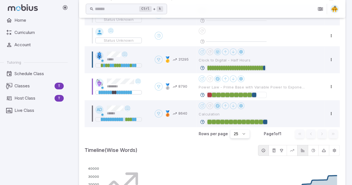
click at [0, 154] on div "Home Curriculum Account Tutoring Schedule Class Classes T Host Class T Live Cla…" at bounding box center [36, 100] width 72 height 170
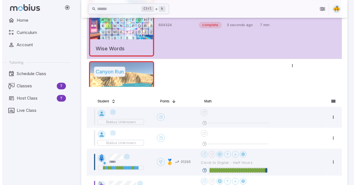
scroll to position [0, 0]
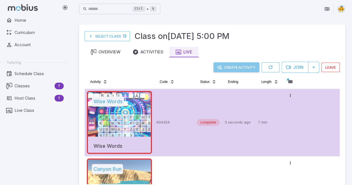
click at [233, 68] on button "Create Activity" at bounding box center [236, 67] width 46 height 10
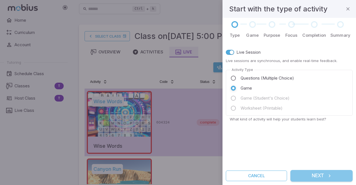
click at [313, 176] on button "Next" at bounding box center [321, 176] width 62 height 12
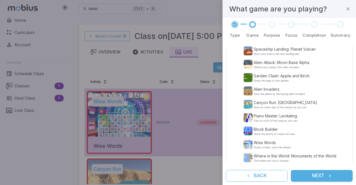
scroll to position [159, 0]
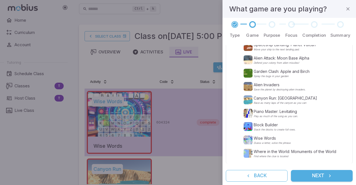
click at [352, 99] on div "Type Game Purpose Focus Completion Summary Choose Game ​ Suggested Search Terms…" at bounding box center [290, 101] width 134 height 167
click at [352, 81] on div "Type Game Purpose Focus Completion Summary Choose Game ​ Suggested Search Terms…" at bounding box center [290, 101] width 134 height 167
click at [258, 155] on p "Find where the clue is located" at bounding box center [295, 156] width 83 height 3
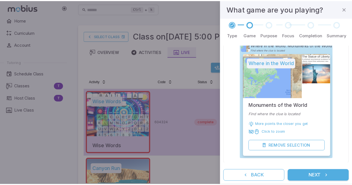
scroll to position [264, 0]
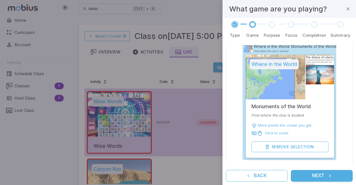
click at [320, 176] on button "Next" at bounding box center [322, 176] width 62 height 12
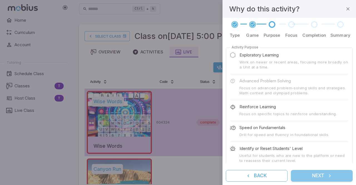
click at [319, 176] on button "Next" at bounding box center [322, 176] width 62 height 12
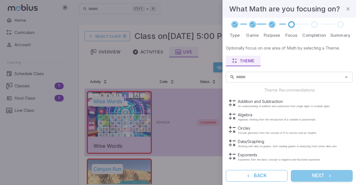
click at [320, 178] on button "Next" at bounding box center [322, 176] width 62 height 12
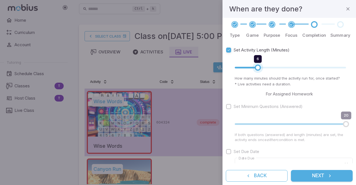
type input "*"
drag, startPoint x: 260, startPoint y: 67, endPoint x: 253, endPoint y: 68, distance: 6.4
click at [253, 68] on span "5" at bounding box center [253, 68] width 6 height 6
click at [323, 175] on button "Next" at bounding box center [322, 176] width 62 height 12
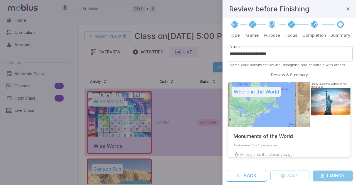
click at [327, 176] on button "Launch" at bounding box center [333, 176] width 40 height 11
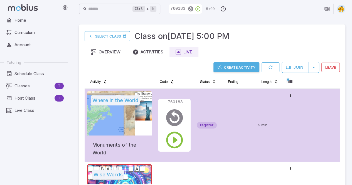
scroll to position [0, 0]
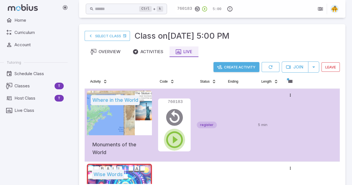
click at [175, 140] on icon "button" at bounding box center [174, 140] width 20 height 20
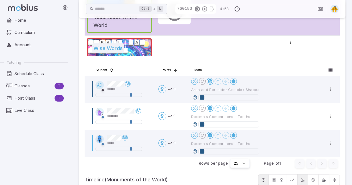
scroll to position [128, 0]
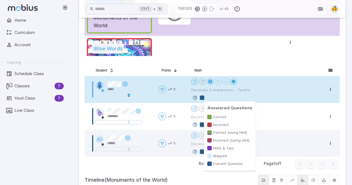
click at [201, 97] on div at bounding box center [202, 97] width 4 height 4
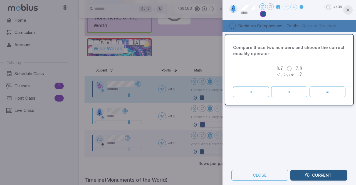
click at [347, 9] on icon "button" at bounding box center [348, 10] width 6 height 6
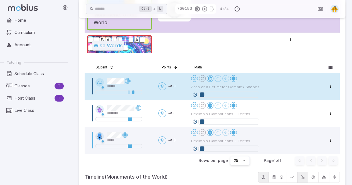
scroll to position [130, 0]
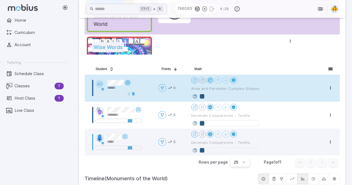
click at [127, 83] on icon at bounding box center [127, 82] width 4 height 4
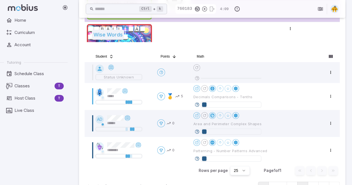
scroll to position [150, 0]
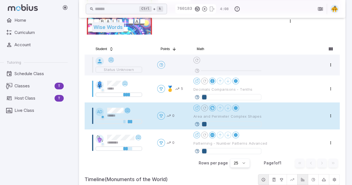
click at [129, 110] on icon at bounding box center [127, 110] width 4 height 4
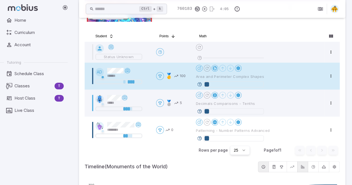
scroll to position [163, 0]
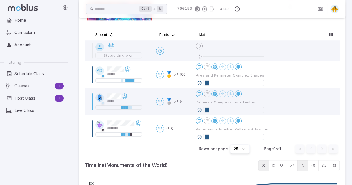
scroll to position [165, 0]
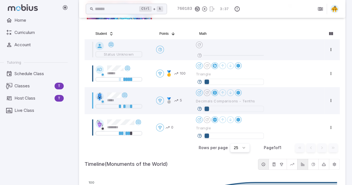
click at [1, 150] on div "Home Curriculum Account Tutoring Schedule Class Classes T Host Class T Live Cla…" at bounding box center [36, 100] width 72 height 170
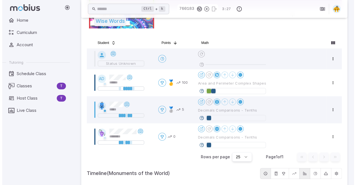
scroll to position [179, 0]
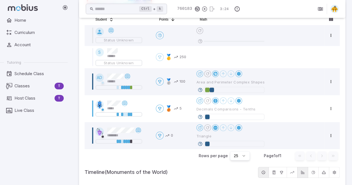
click at [15, 145] on div "Home Curriculum Account Tutoring Schedule Class Classes T Host Class T Live Cla…" at bounding box center [36, 100] width 72 height 170
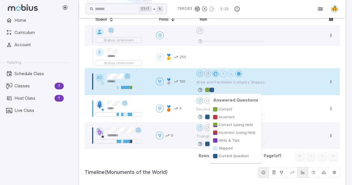
click at [208, 90] on div at bounding box center [207, 90] width 4 height 4
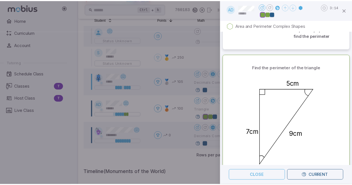
scroll to position [0, 0]
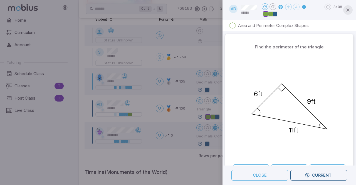
click at [347, 9] on icon "button" at bounding box center [348, 10] width 6 height 6
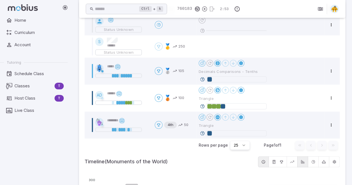
scroll to position [186, 0]
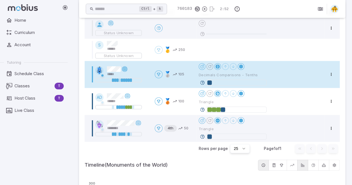
click at [125, 69] on icon at bounding box center [124, 69] width 4 height 4
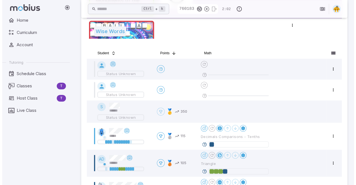
scroll to position [204, 0]
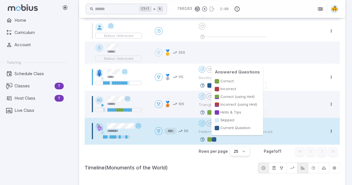
click at [209, 139] on div at bounding box center [209, 139] width 4 height 4
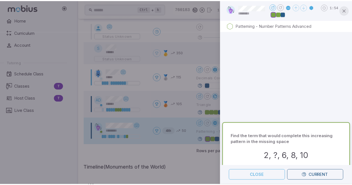
scroll to position [0, 0]
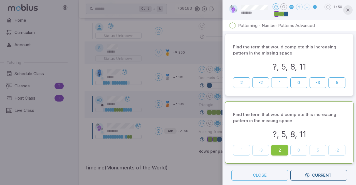
click at [349, 11] on icon "button" at bounding box center [348, 10] width 6 height 6
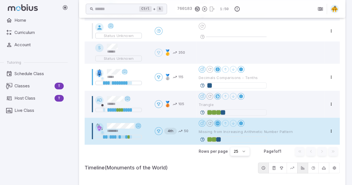
click at [217, 123] on div at bounding box center [217, 123] width 4 height 4
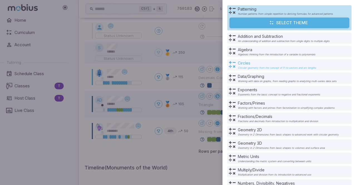
click at [253, 66] on p "Circular geometry from the concept of Pi to sectors and arc lengths" at bounding box center [277, 67] width 78 height 3
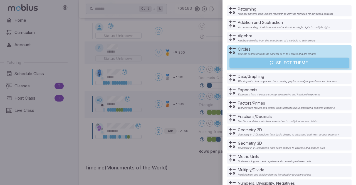
click at [281, 62] on button "Select Theme" at bounding box center [290, 63] width 120 height 11
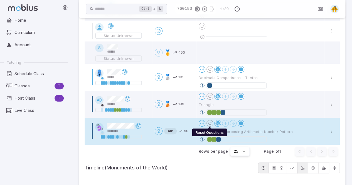
click at [210, 123] on icon "Reset Questions" at bounding box center [210, 123] width 4 height 4
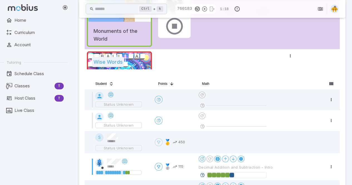
scroll to position [179, 0]
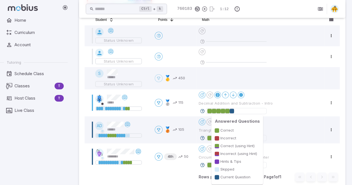
click at [227, 159] on p "Hints & Tips" at bounding box center [230, 162] width 21 height 6
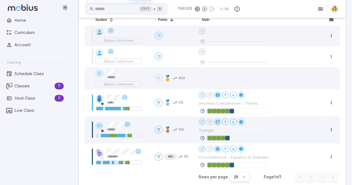
click at [0, 141] on div "Home Curriculum Account Tutoring Schedule Class Classes T Host Class T Live Cla…" at bounding box center [36, 100] width 72 height 170
click at [17, 175] on div "Home Curriculum Account Tutoring Schedule Class Classes T Host Class T Live Cla…" at bounding box center [36, 100] width 72 height 170
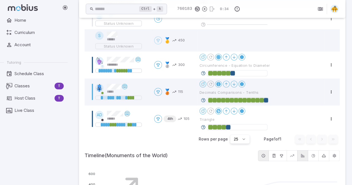
scroll to position [205, 0]
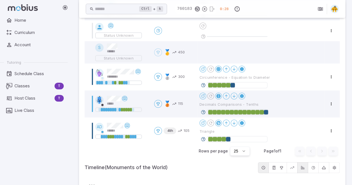
click at [38, 169] on div "Home Curriculum Account Tutoring Schedule Class Classes T Host Class T Live Cla…" at bounding box center [36, 100] width 72 height 170
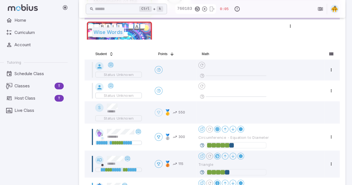
scroll to position [190, 0]
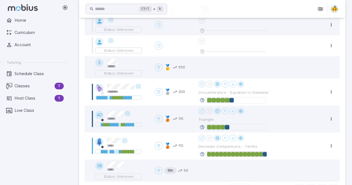
click at [12, 152] on div "Home Curriculum Account Tutoring Schedule Class Classes T Host Class T Live Cla…" at bounding box center [36, 100] width 72 height 170
click at [332, 10] on img at bounding box center [334, 9] width 8 height 8
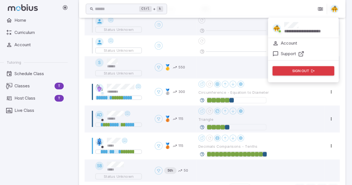
click at [324, 28] on div "**********" at bounding box center [309, 28] width 50 height 12
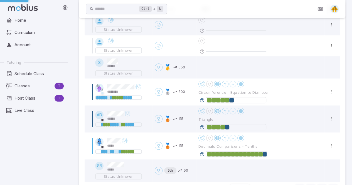
scroll to position [133, 0]
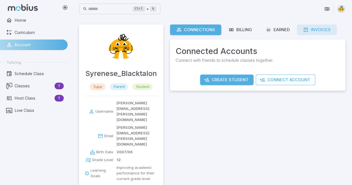
click at [317, 27] on div "Invoices" at bounding box center [317, 30] width 28 height 6
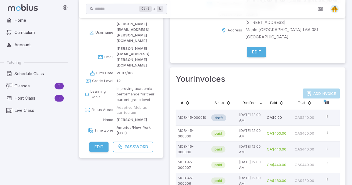
scroll to position [80, 0]
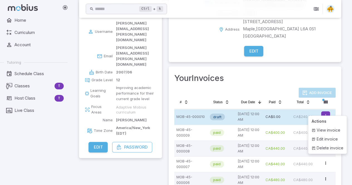
click at [324, 111] on html "Home Curriculum Account Tutoring Schedule Class Classes T Host Class T Live Cla…" at bounding box center [176, 68] width 352 height 297
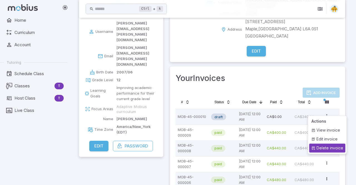
click at [325, 151] on div "Delete invoice" at bounding box center [327, 148] width 36 height 9
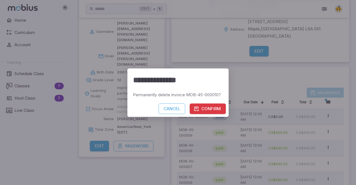
click at [212, 113] on button "Confirm" at bounding box center [208, 108] width 36 height 11
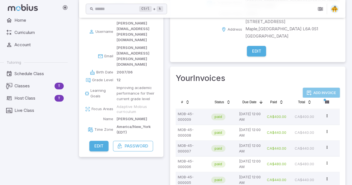
click at [312, 88] on button "Add Invoice" at bounding box center [321, 93] width 37 height 10
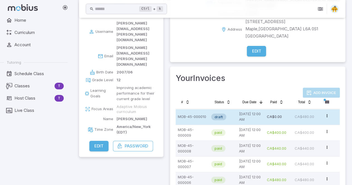
click at [301, 112] on p "CA$480.00" at bounding box center [306, 116] width 23 height 11
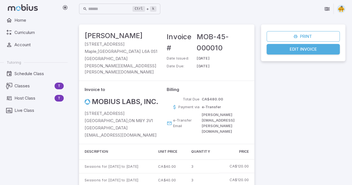
click at [302, 49] on link "Edit Invoice" at bounding box center [303, 49] width 73 height 11
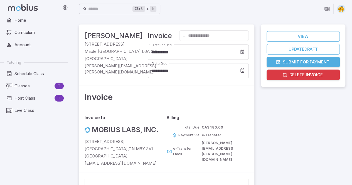
click at [298, 62] on button "Submit for Payment" at bounding box center [303, 62] width 73 height 11
